Goal: Information Seeking & Learning: Learn about a topic

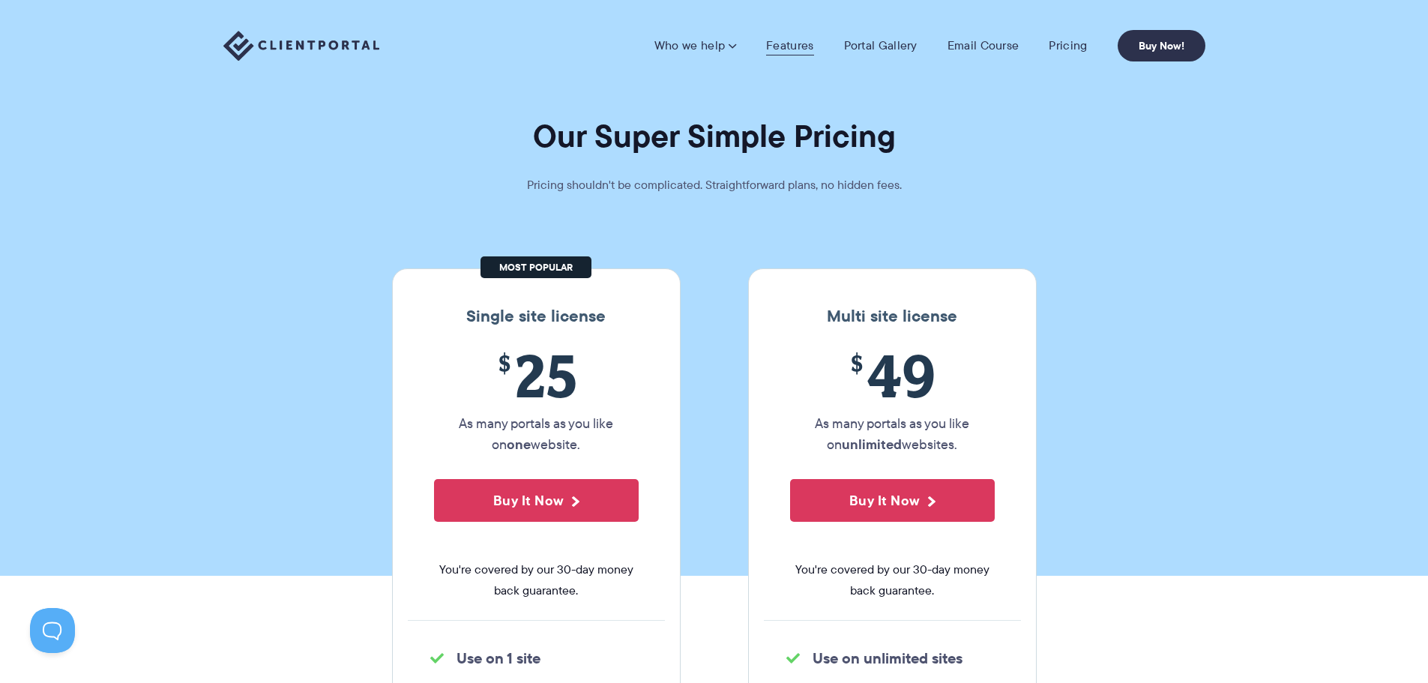
click at [794, 42] on link "Features" at bounding box center [789, 45] width 47 height 15
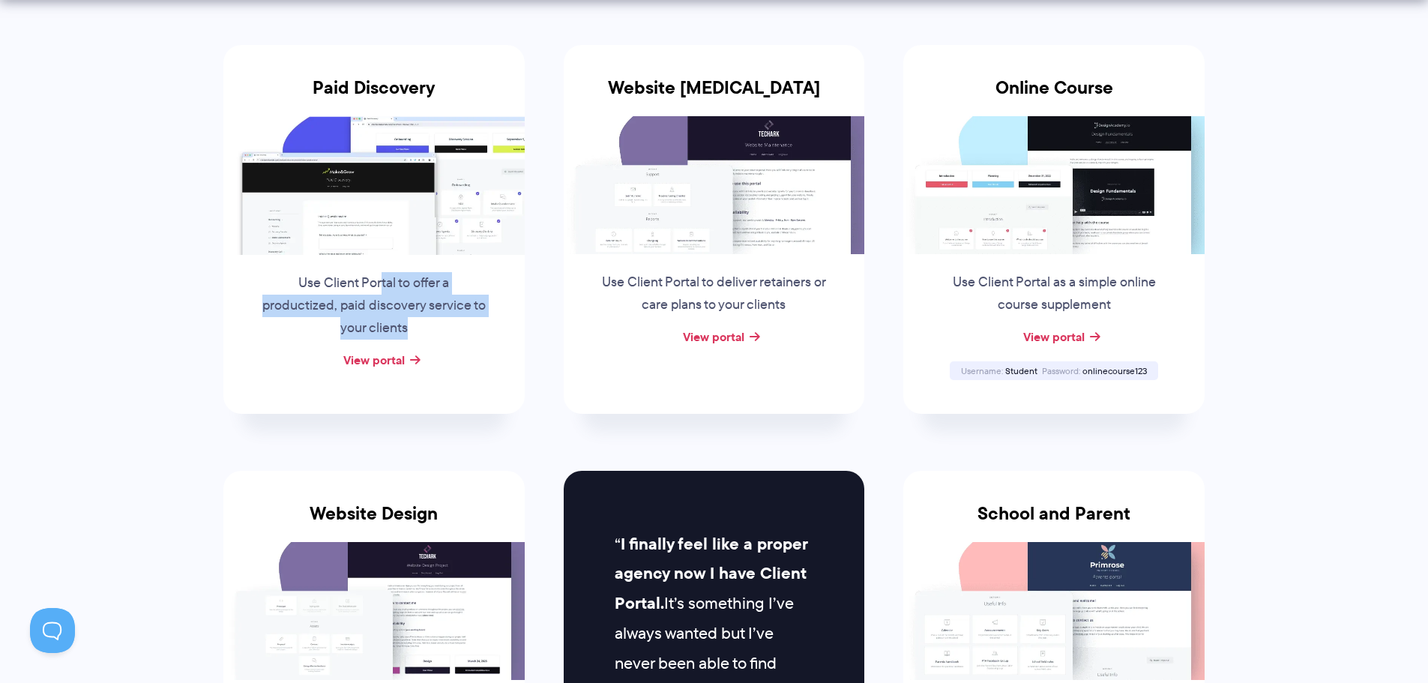
drag, startPoint x: 379, startPoint y: 293, endPoint x: 456, endPoint y: 346, distance: 93.7
click at [456, 346] on div "Use Client Portal to offer a productized, paid discovery service to your clients" at bounding box center [374, 302] width 258 height 94
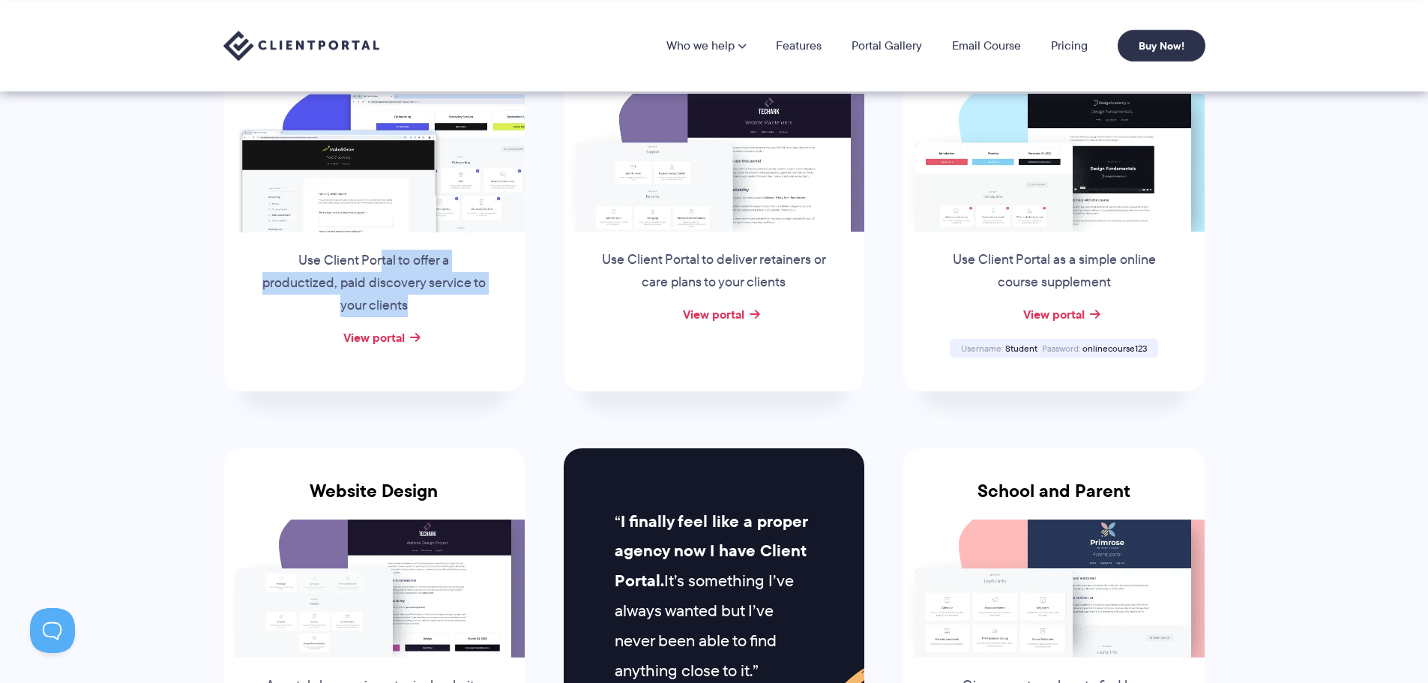
scroll to position [150, 0]
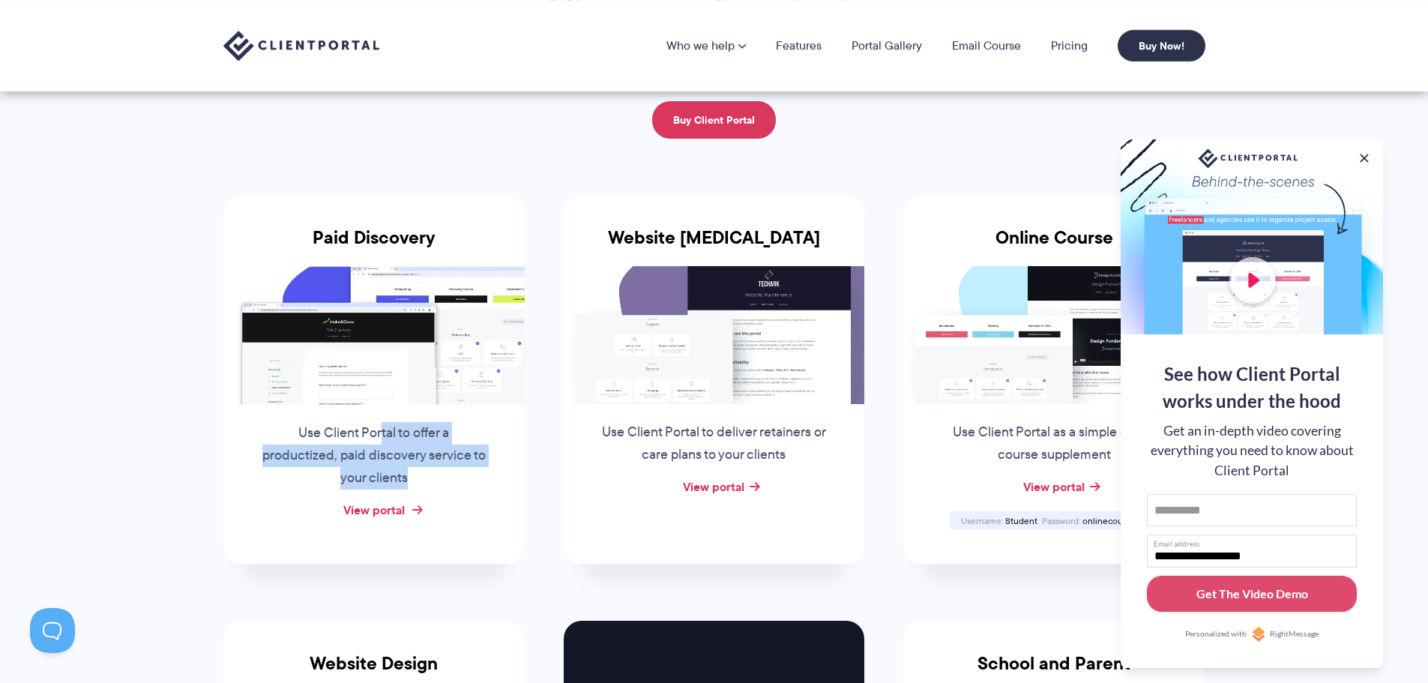
click at [394, 511] on link "View portal" at bounding box center [373, 510] width 61 height 18
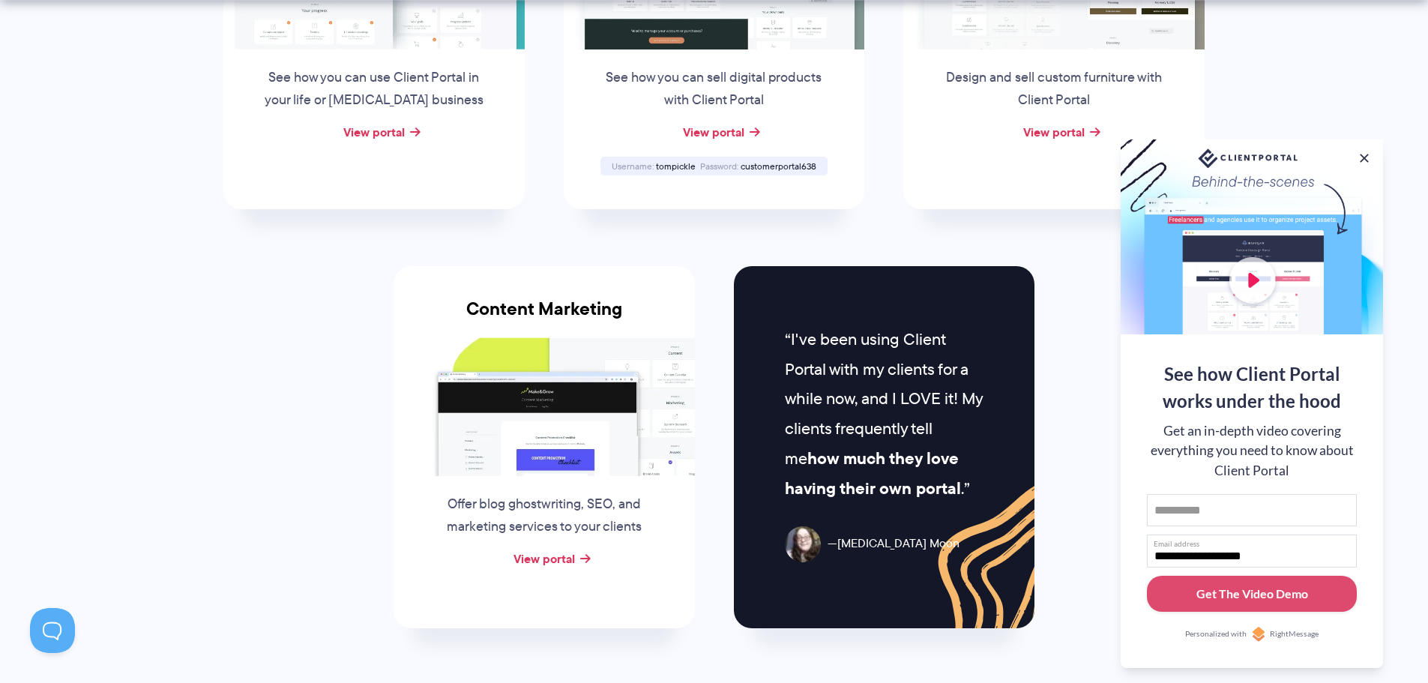
scroll to position [1873, 0]
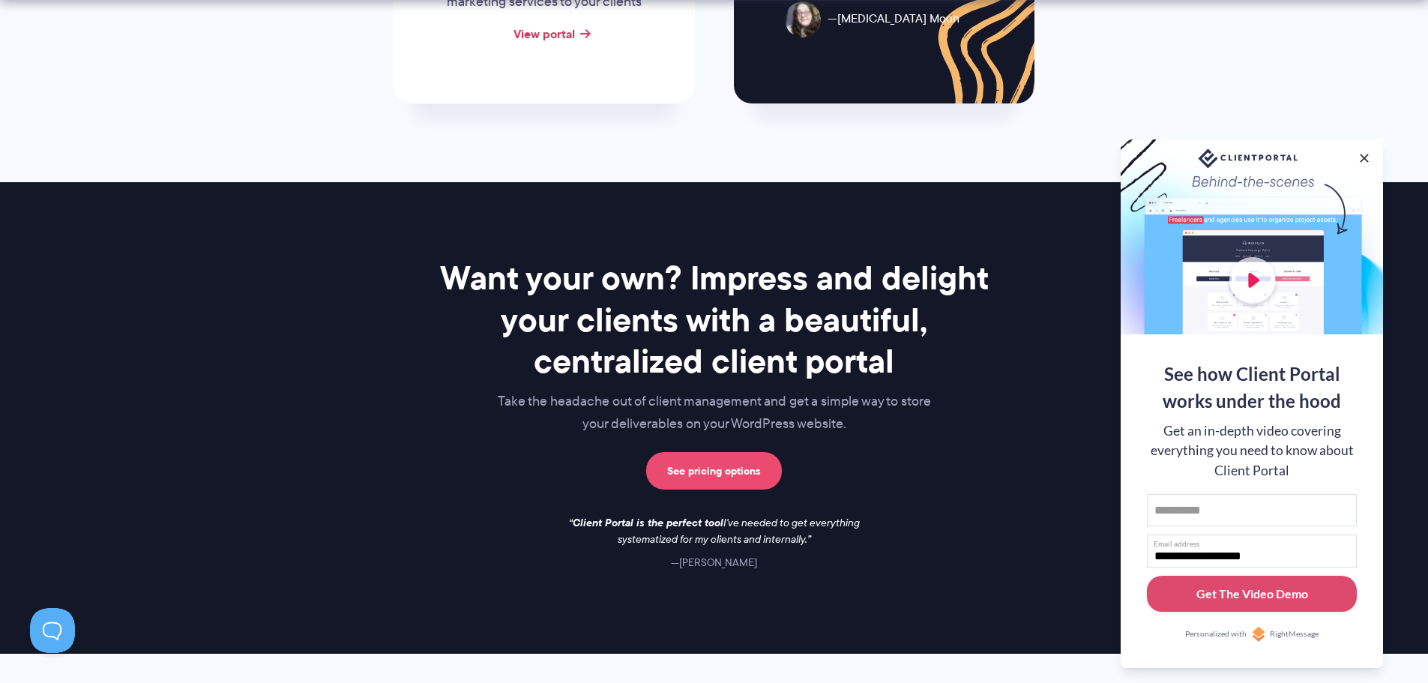
click at [705, 472] on link "See pricing options" at bounding box center [714, 470] width 136 height 37
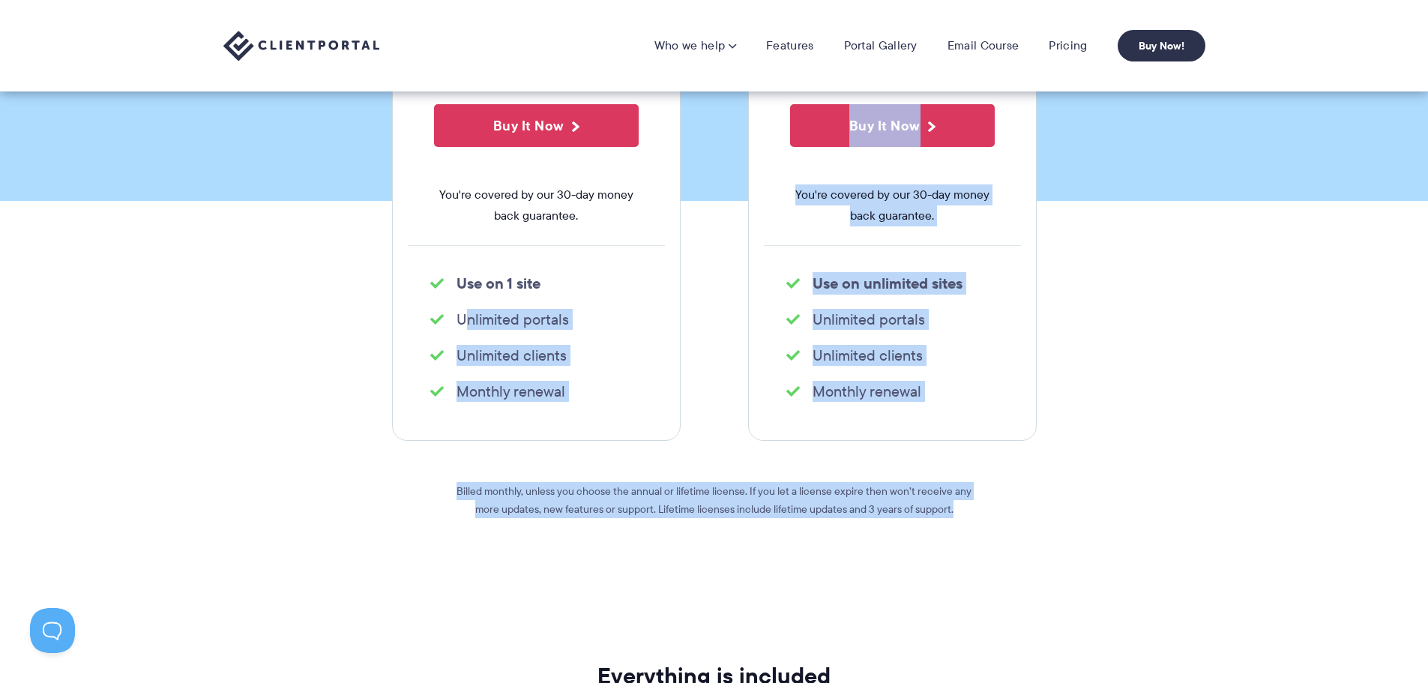
drag, startPoint x: 455, startPoint y: 312, endPoint x: 957, endPoint y: 530, distance: 547.1
click at [957, 530] on div "Single site license $ 25 As many portals as you like on one website. Buy It Now…" at bounding box center [714, 252] width 667 height 717
click at [957, 530] on div "Billed monthly, unless you choose the annual or lifetime license. If you let a …" at bounding box center [714, 509] width 540 height 77
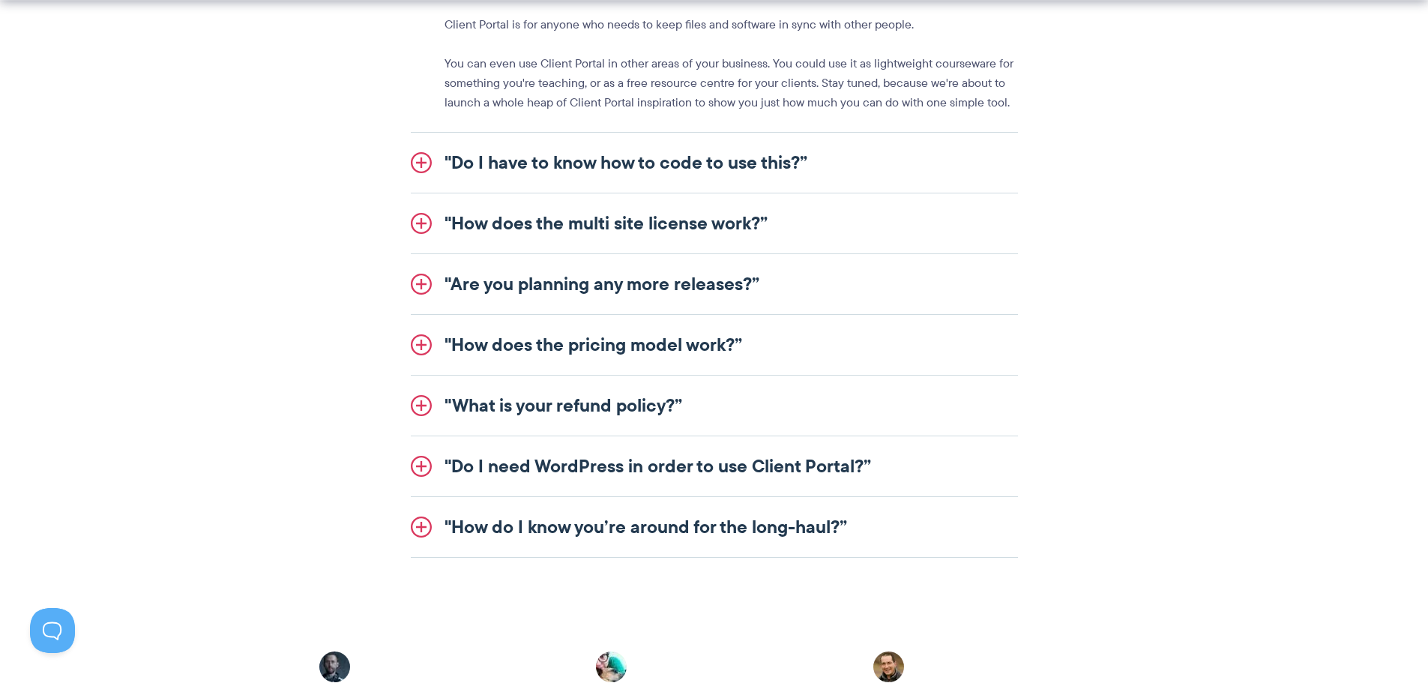
scroll to position [1948, 0]
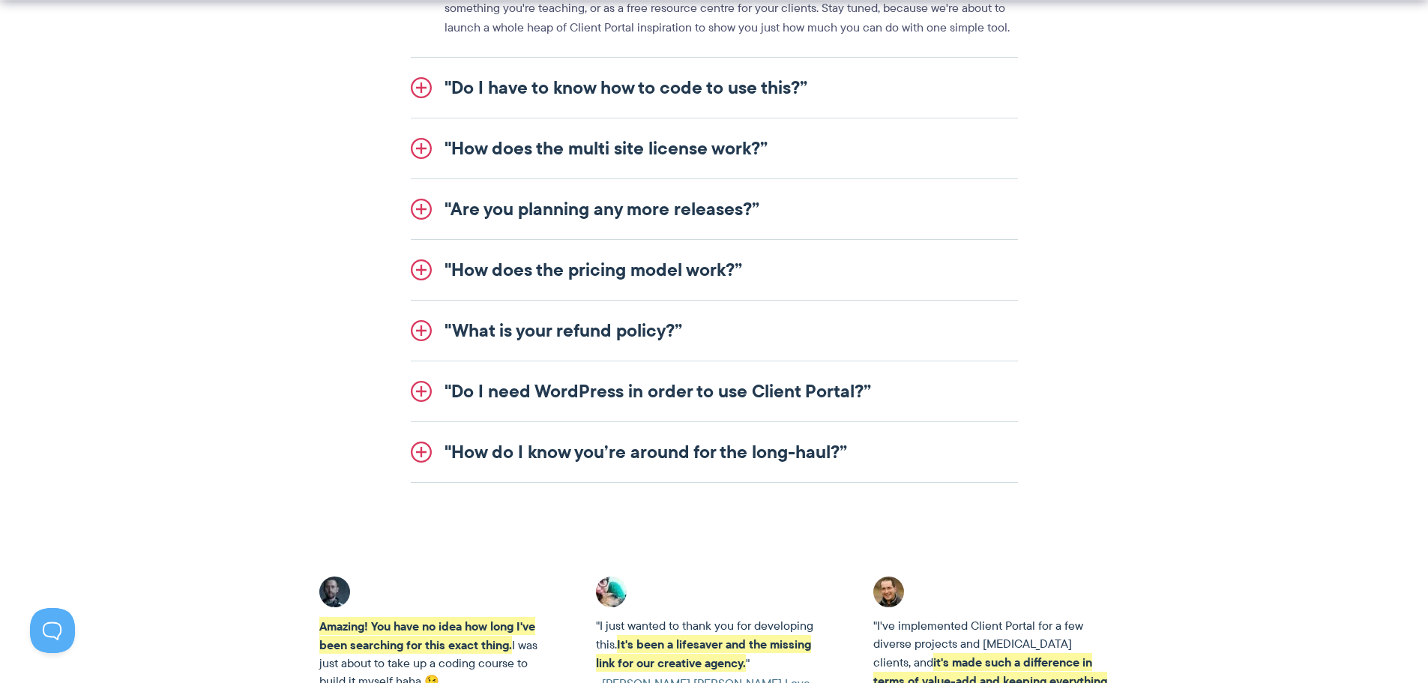
click at [547, 400] on link ""Do I need WordPress in order to use Client Portal?”" at bounding box center [714, 391] width 607 height 60
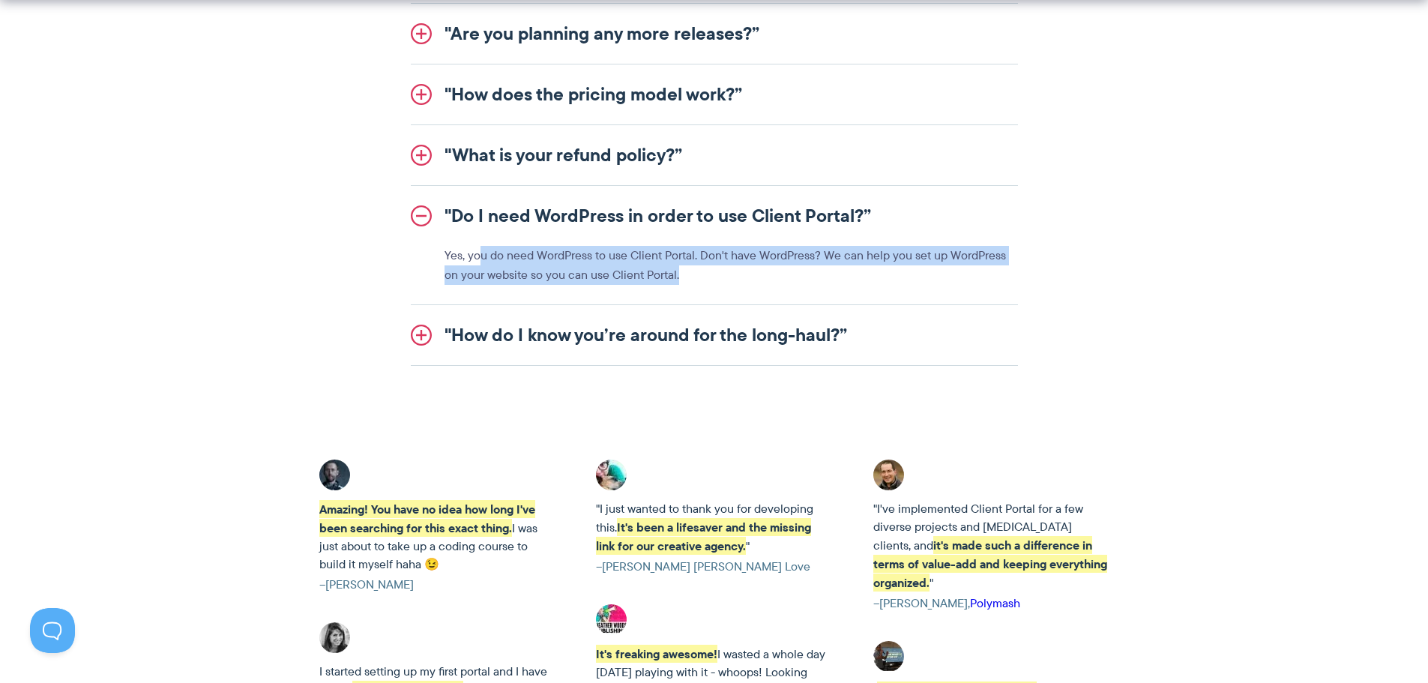
drag, startPoint x: 481, startPoint y: 250, endPoint x: 697, endPoint y: 297, distance: 220.9
click at [697, 297] on li ""Do I need WordPress in order to use Client Portal?” Yes, you do need WordPress…" at bounding box center [714, 245] width 607 height 119
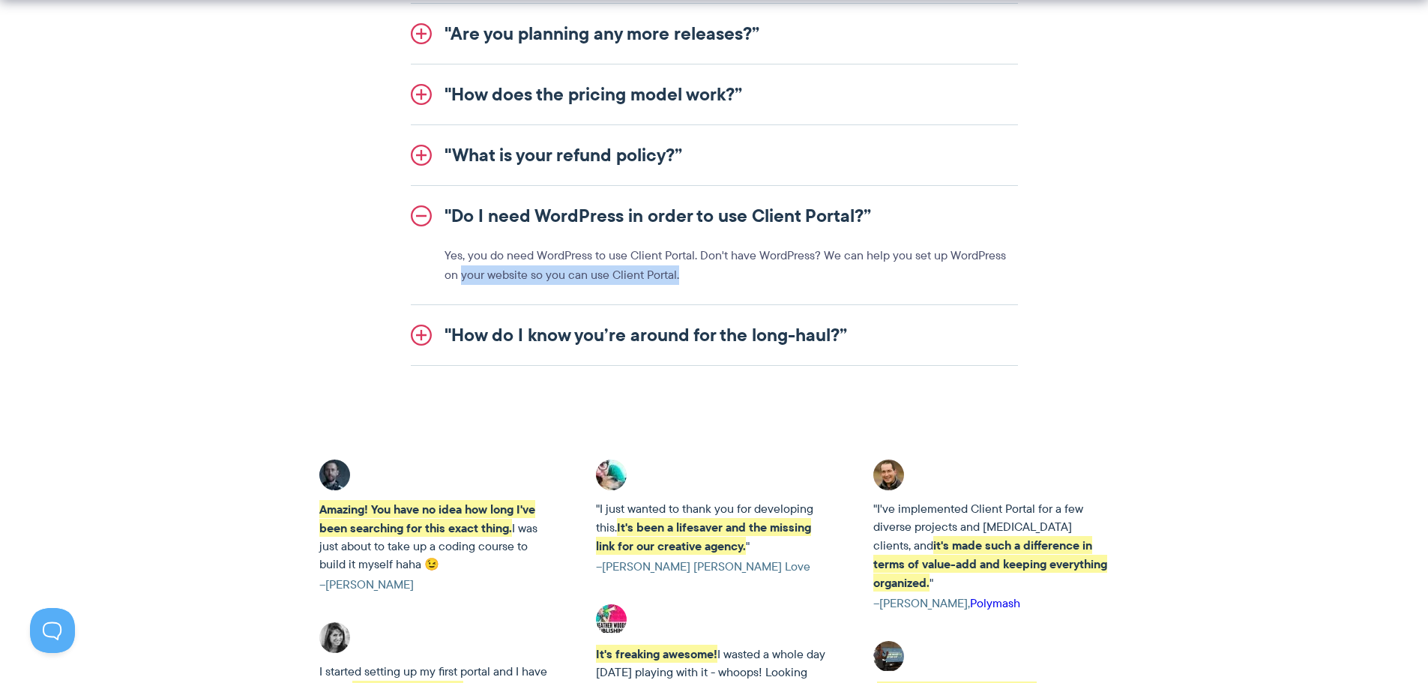
drag, startPoint x: 493, startPoint y: 275, endPoint x: 662, endPoint y: 280, distance: 168.7
click at [662, 280] on div ""Who is Client Portal made for?” Client Portal is used by all sorts of people. …" at bounding box center [714, 94] width 864 height 544
click at [641, 336] on link ""How do I know you’re around for the long-haul?”" at bounding box center [714, 335] width 607 height 60
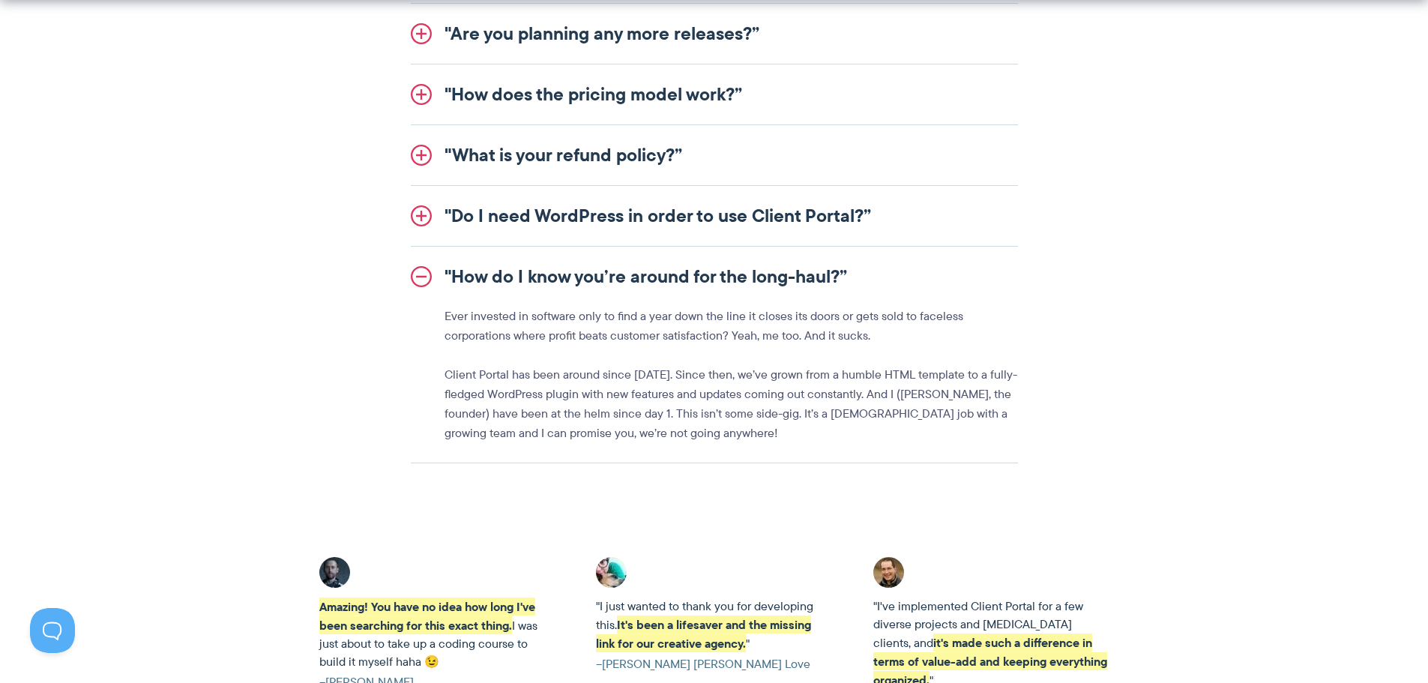
click at [639, 419] on p "Client Portal has been around since 2016. Since then, we’ve grown from a humble…" at bounding box center [730, 404] width 573 height 78
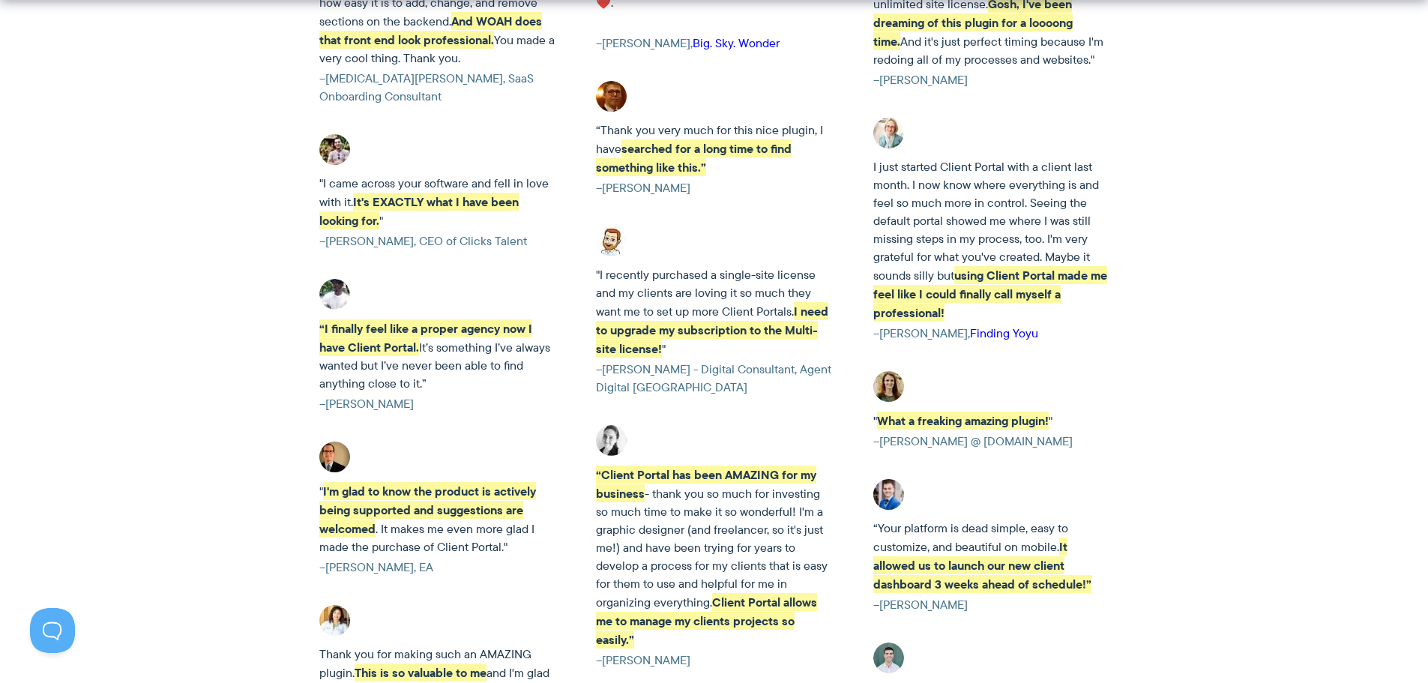
scroll to position [2773, 0]
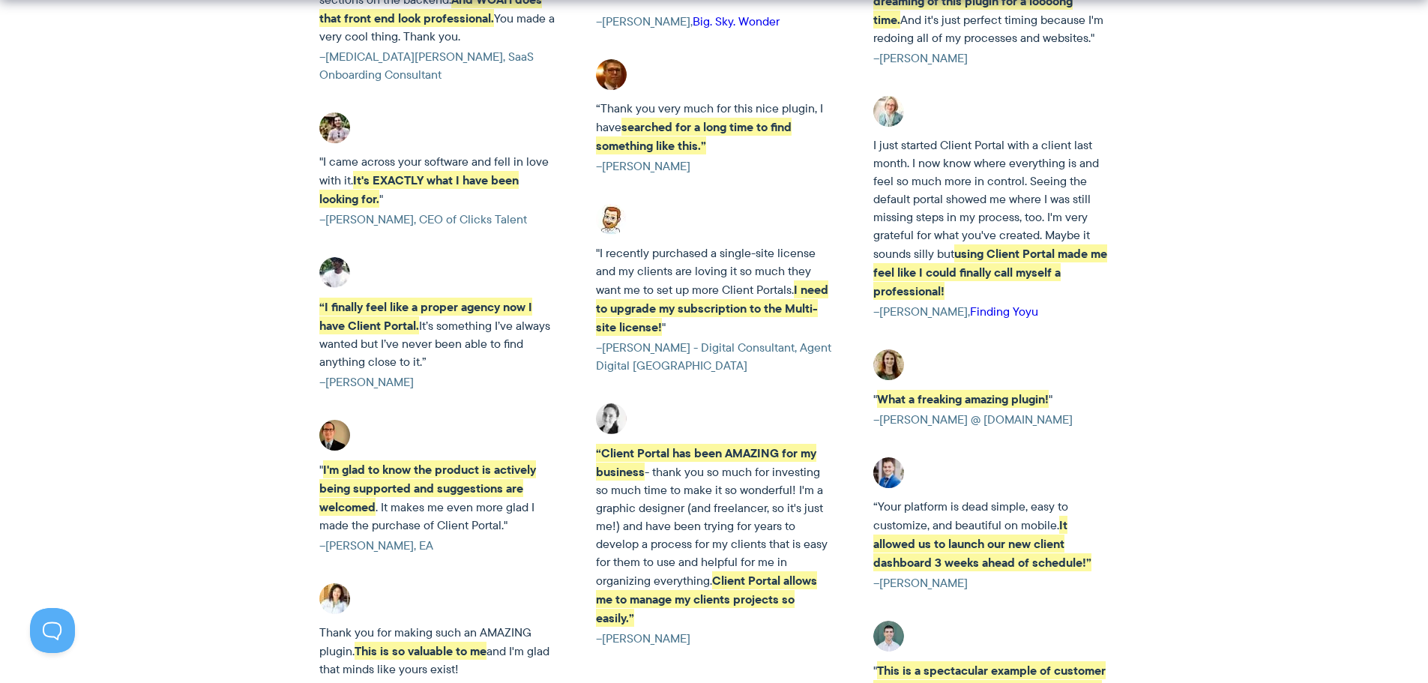
click at [615, 286] on p ""I recently purchased a single-site license and my clients are loving it so muc…" at bounding box center [713, 290] width 235 height 92
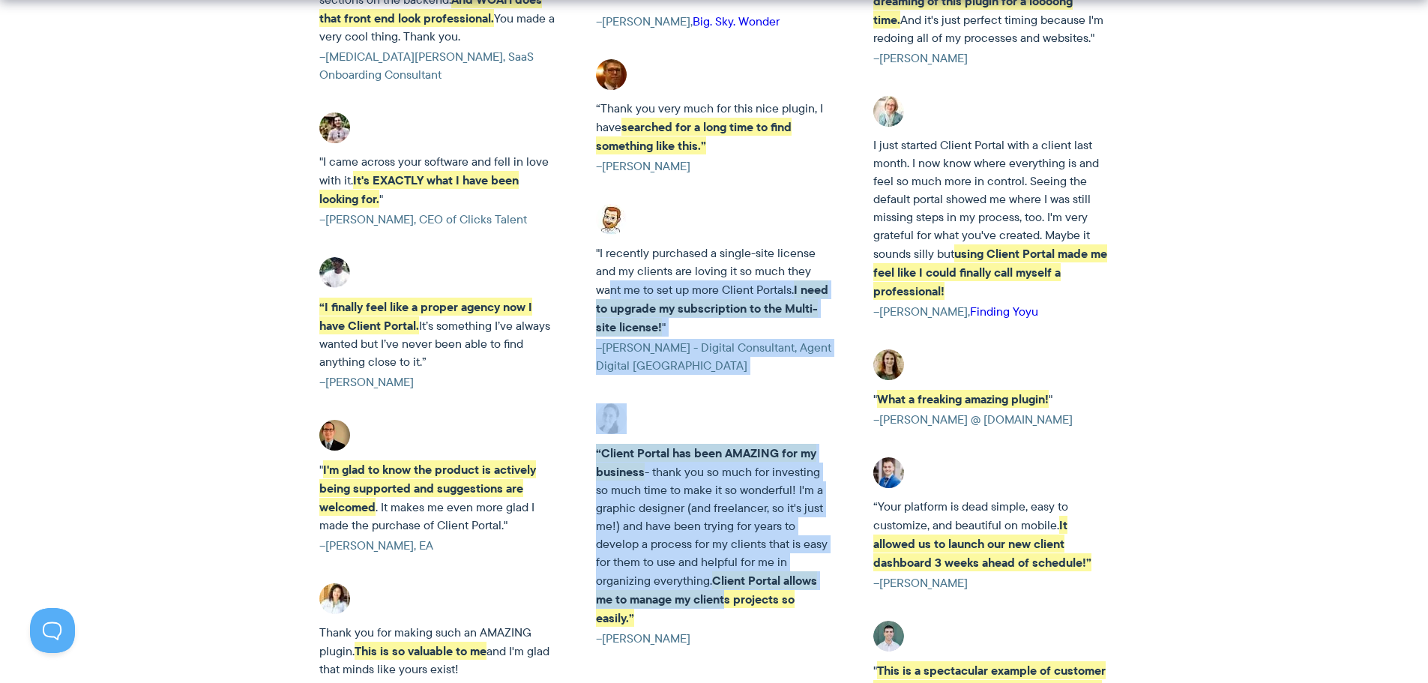
drag, startPoint x: 608, startPoint y: 285, endPoint x: 721, endPoint y: 591, distance: 326.7
click at [721, 591] on div "Amazing! You have no idea how long I've been searching for this exact thing. I …" at bounding box center [713, 257] width 819 height 1051
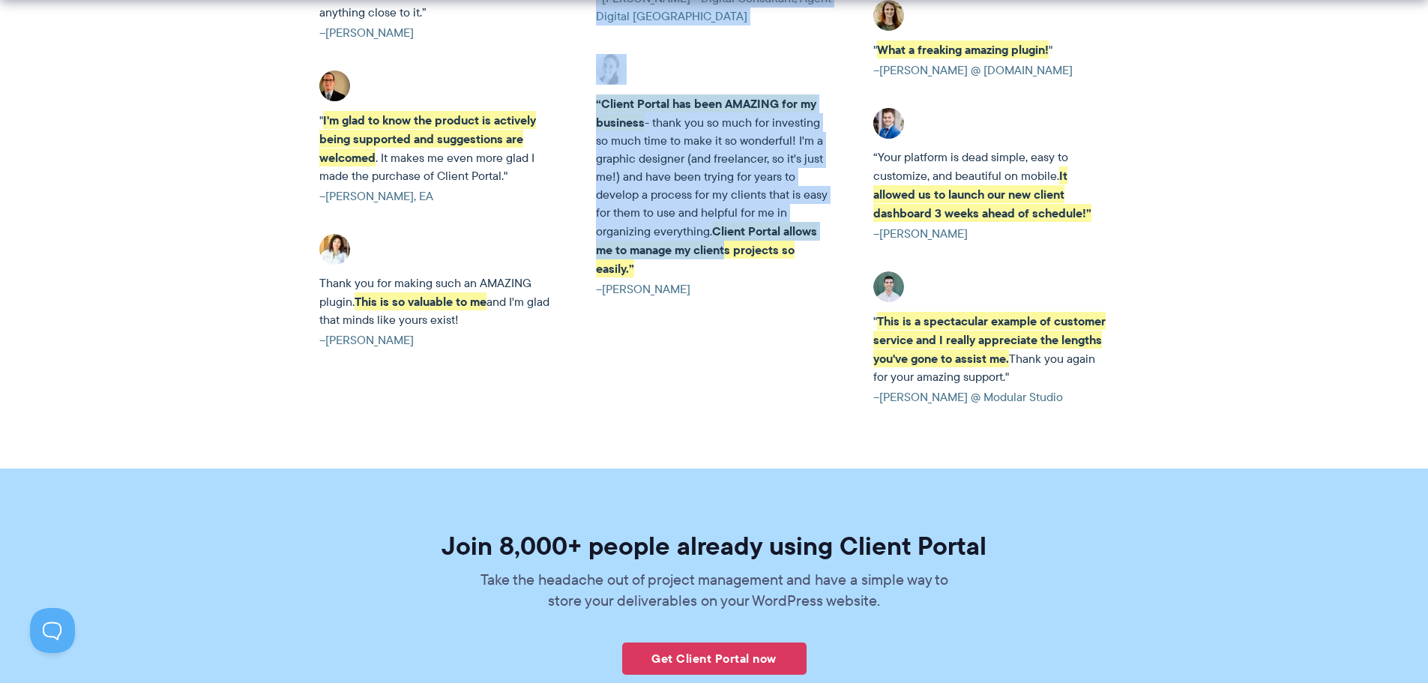
scroll to position [3147, 0]
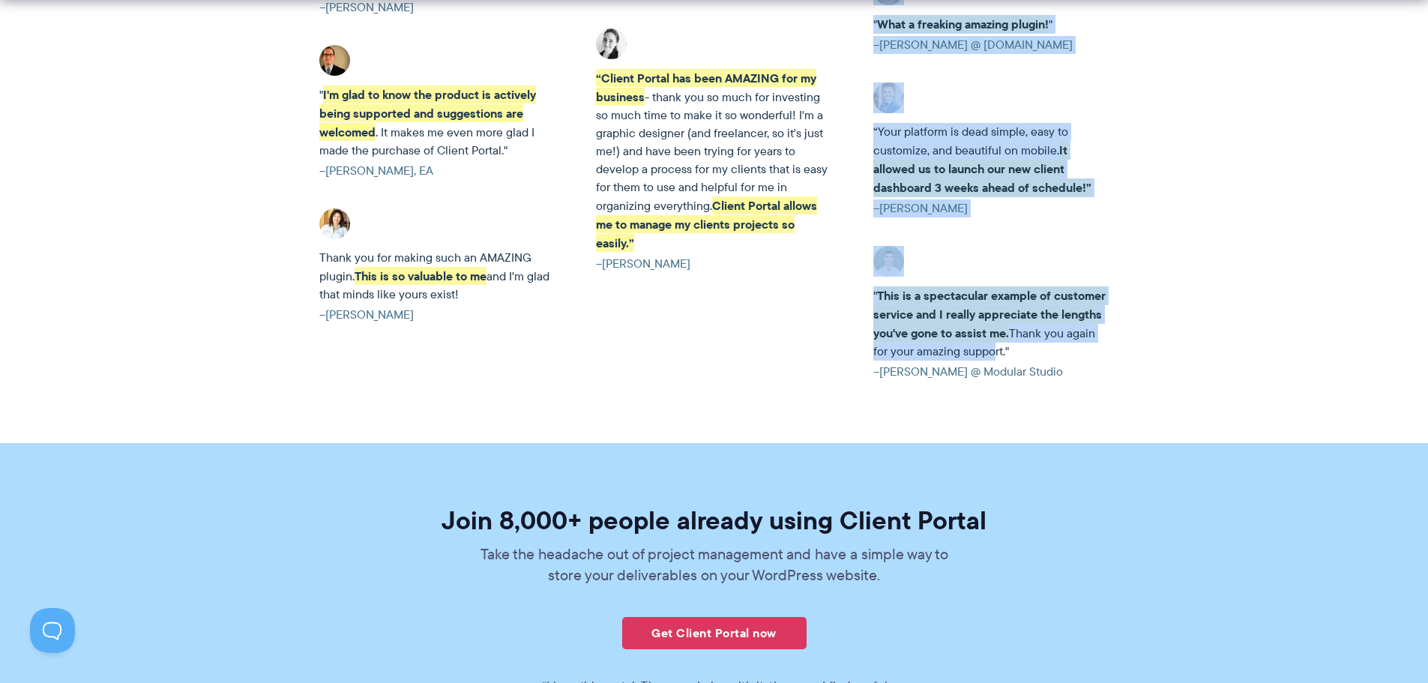
drag, startPoint x: 973, startPoint y: 328, endPoint x: 850, endPoint y: 272, distance: 135.8
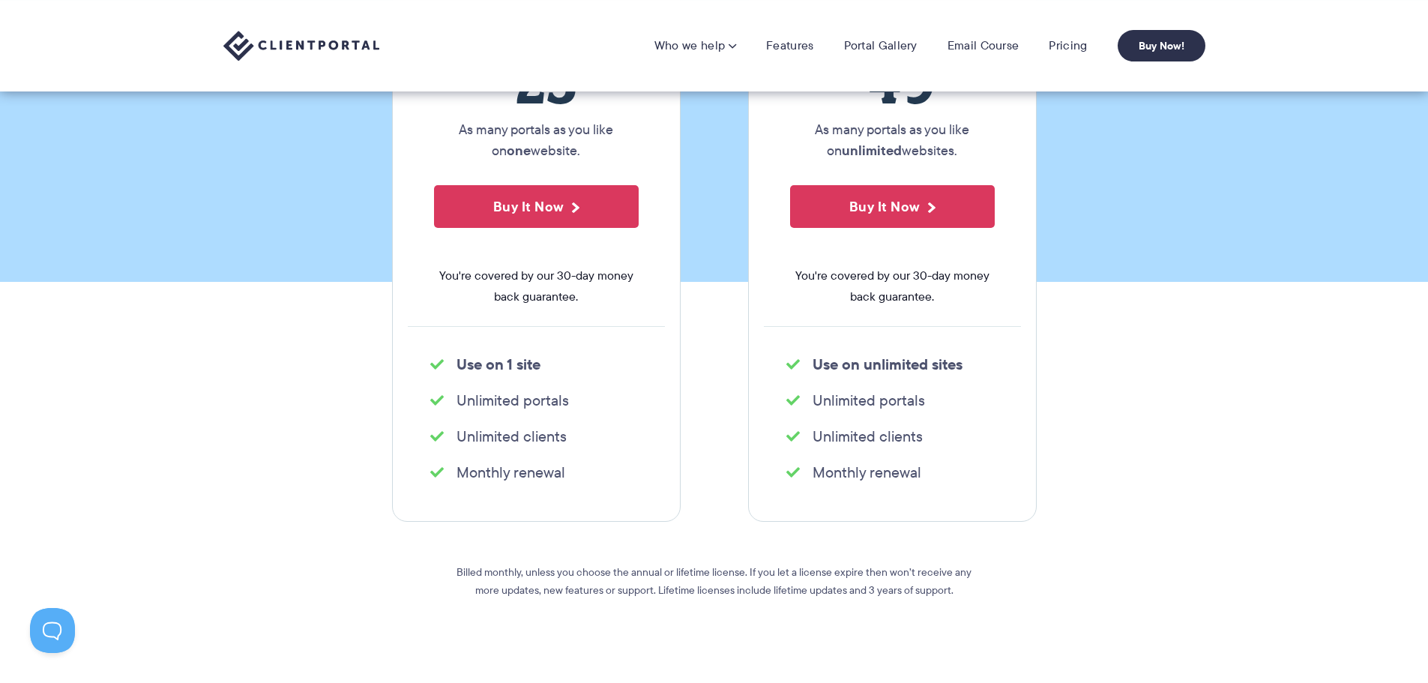
scroll to position [0, 0]
